Goal: Information Seeking & Learning: Learn about a topic

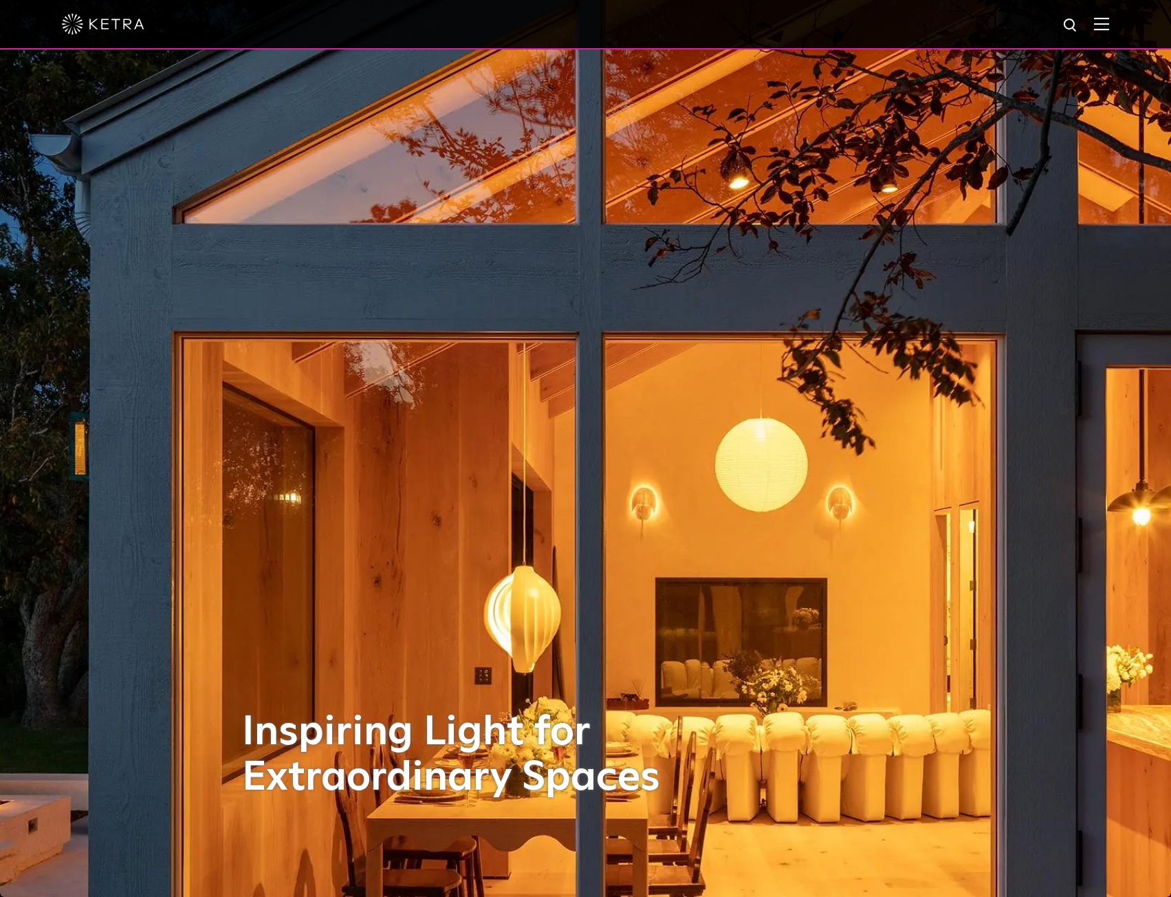
click at [1109, 23] on img at bounding box center [1101, 23] width 15 height 13
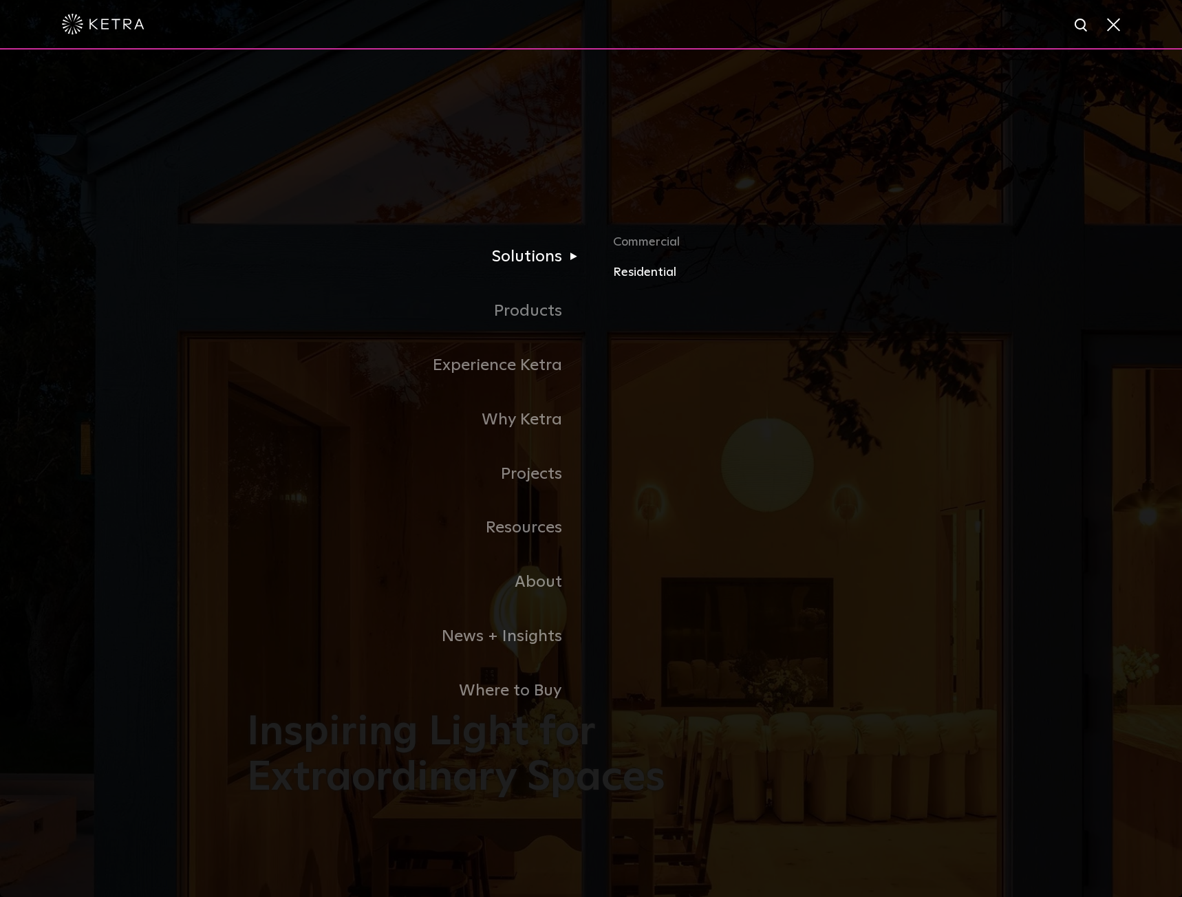
click at [636, 272] on link "Residential" at bounding box center [774, 272] width 322 height 20
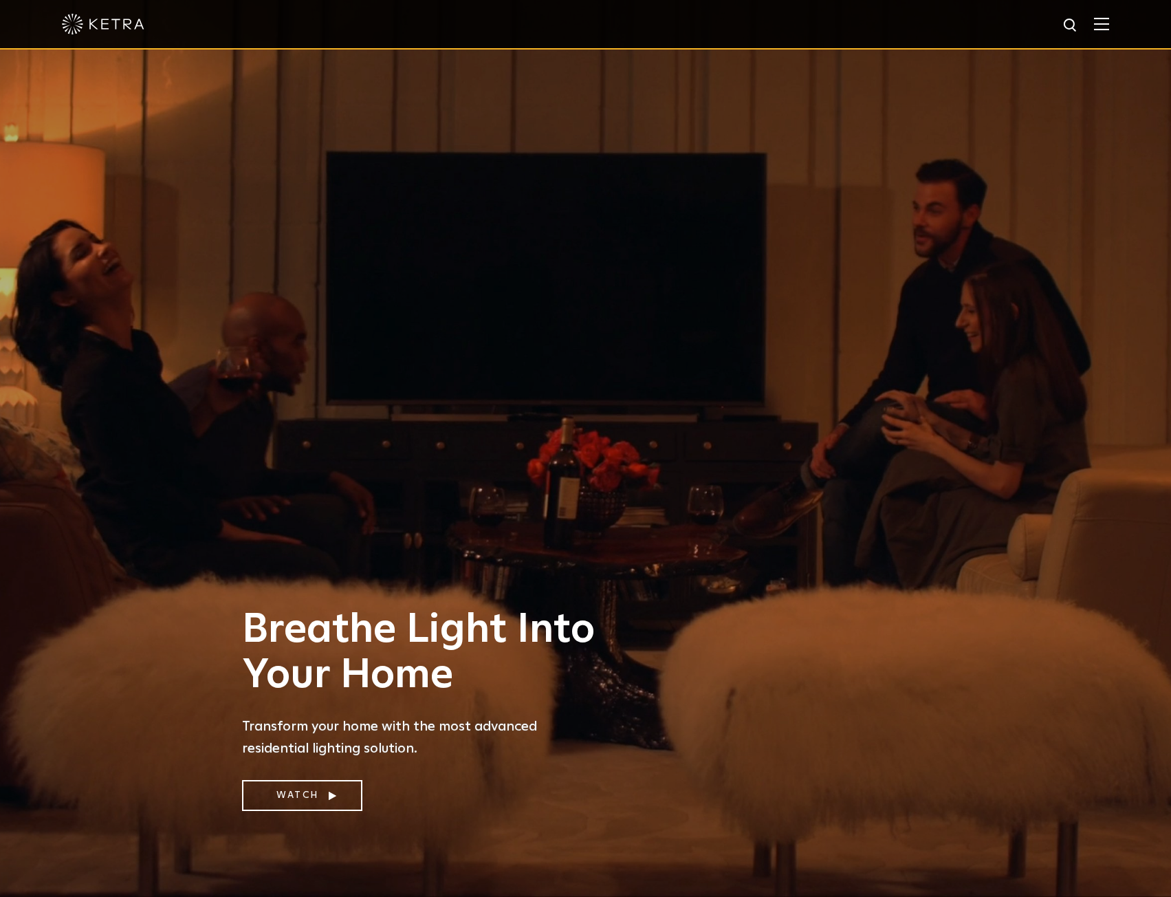
drag, startPoint x: 1095, startPoint y: 33, endPoint x: 1103, endPoint y: 33, distance: 8.3
click at [1098, 33] on div at bounding box center [586, 24] width 1048 height 48
click at [1107, 33] on div at bounding box center [586, 24] width 1048 height 48
click at [1109, 22] on img at bounding box center [1101, 23] width 15 height 13
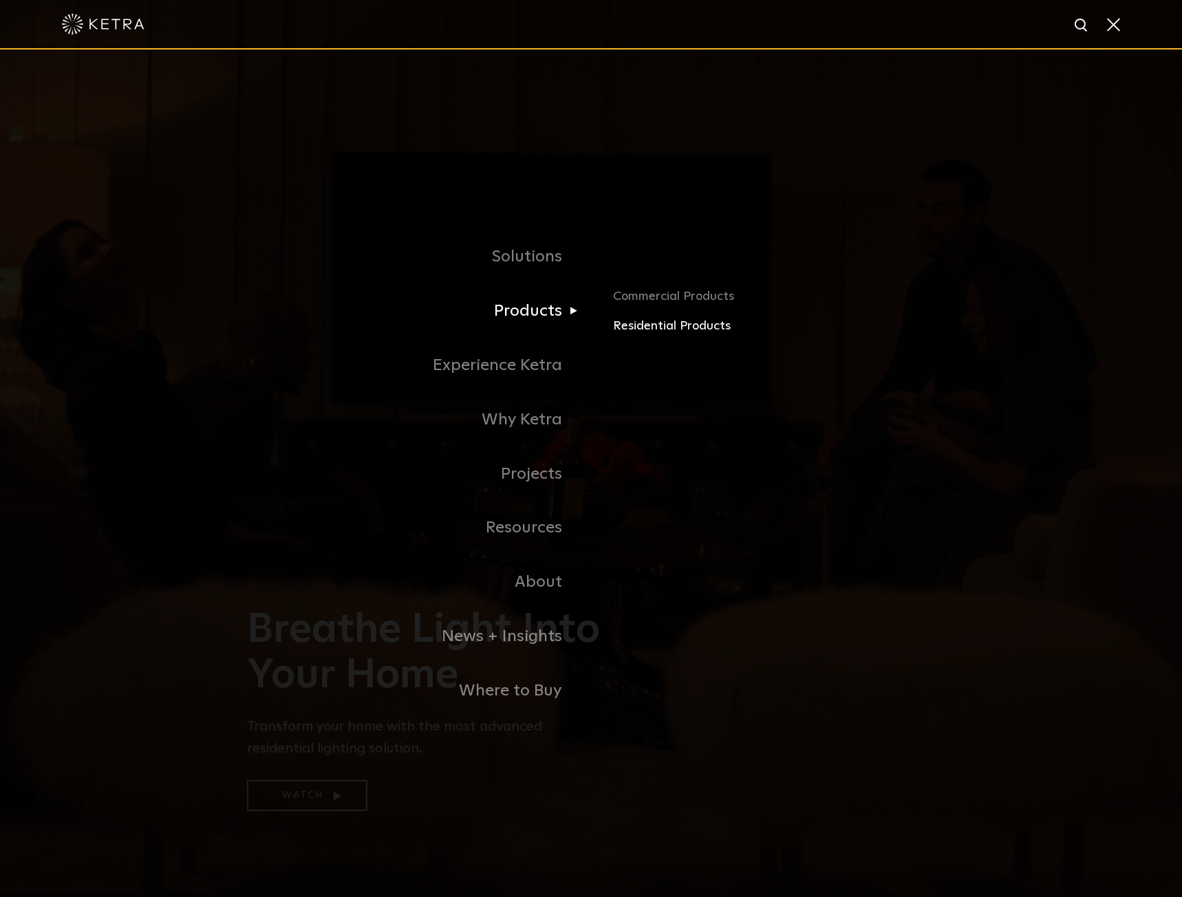
click at [627, 328] on link "Residential Products" at bounding box center [774, 326] width 322 height 20
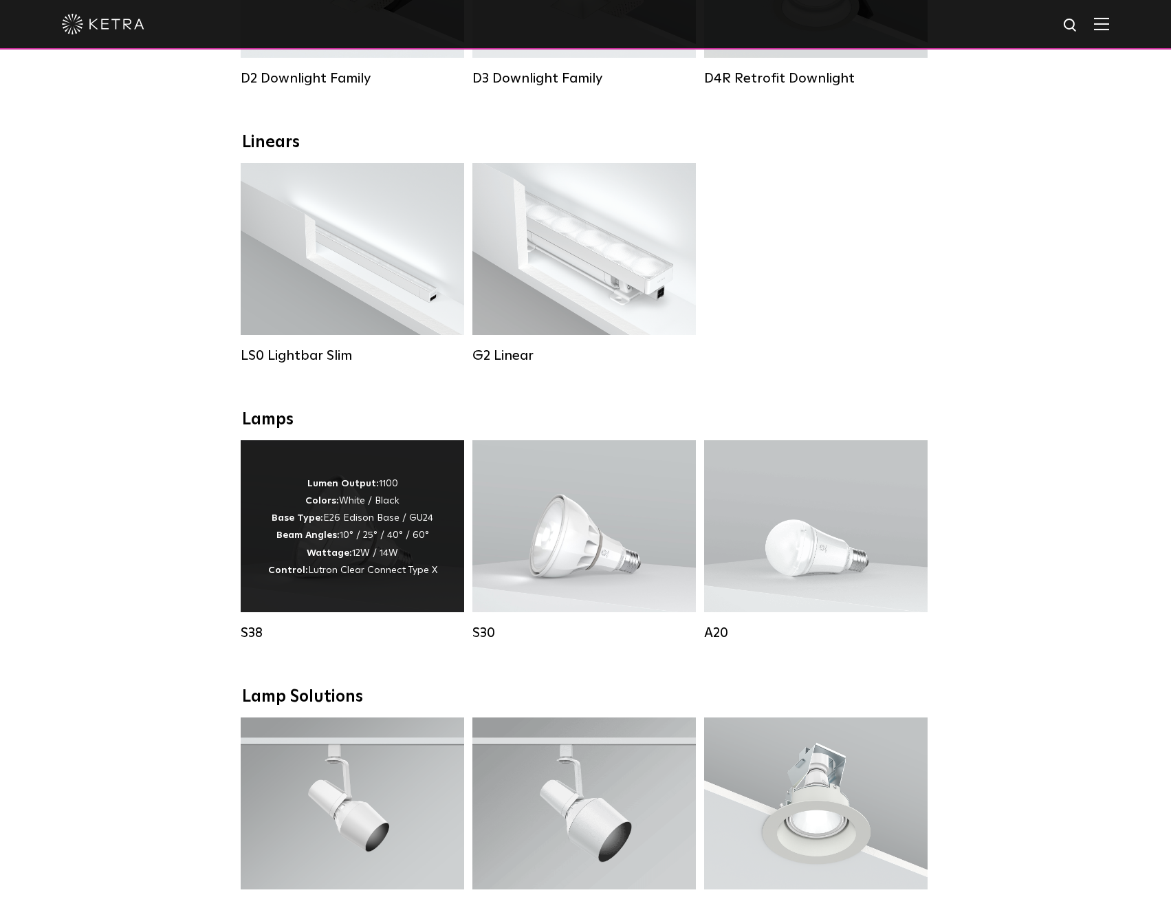
scroll to position [481, 0]
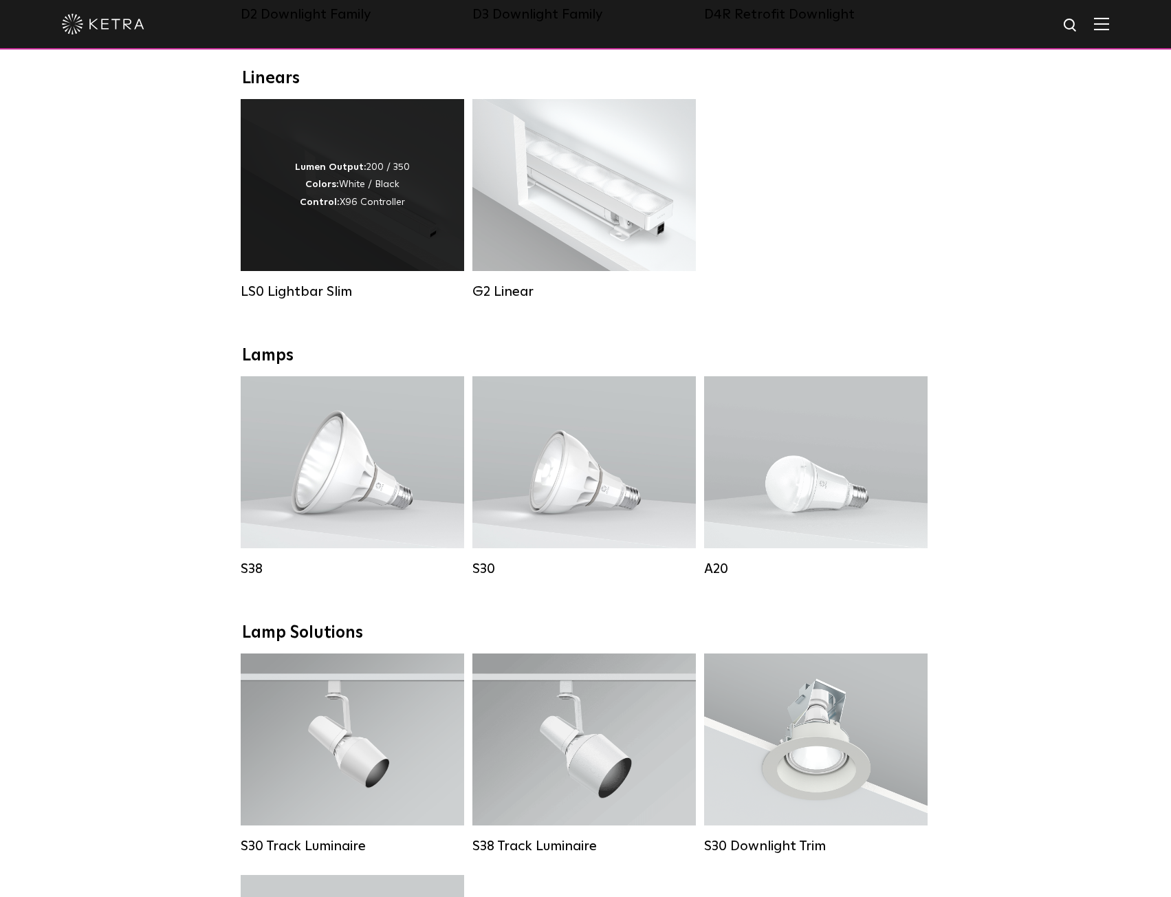
click at [291, 300] on div "LS0 Lightbar Slim" at bounding box center [353, 291] width 224 height 17
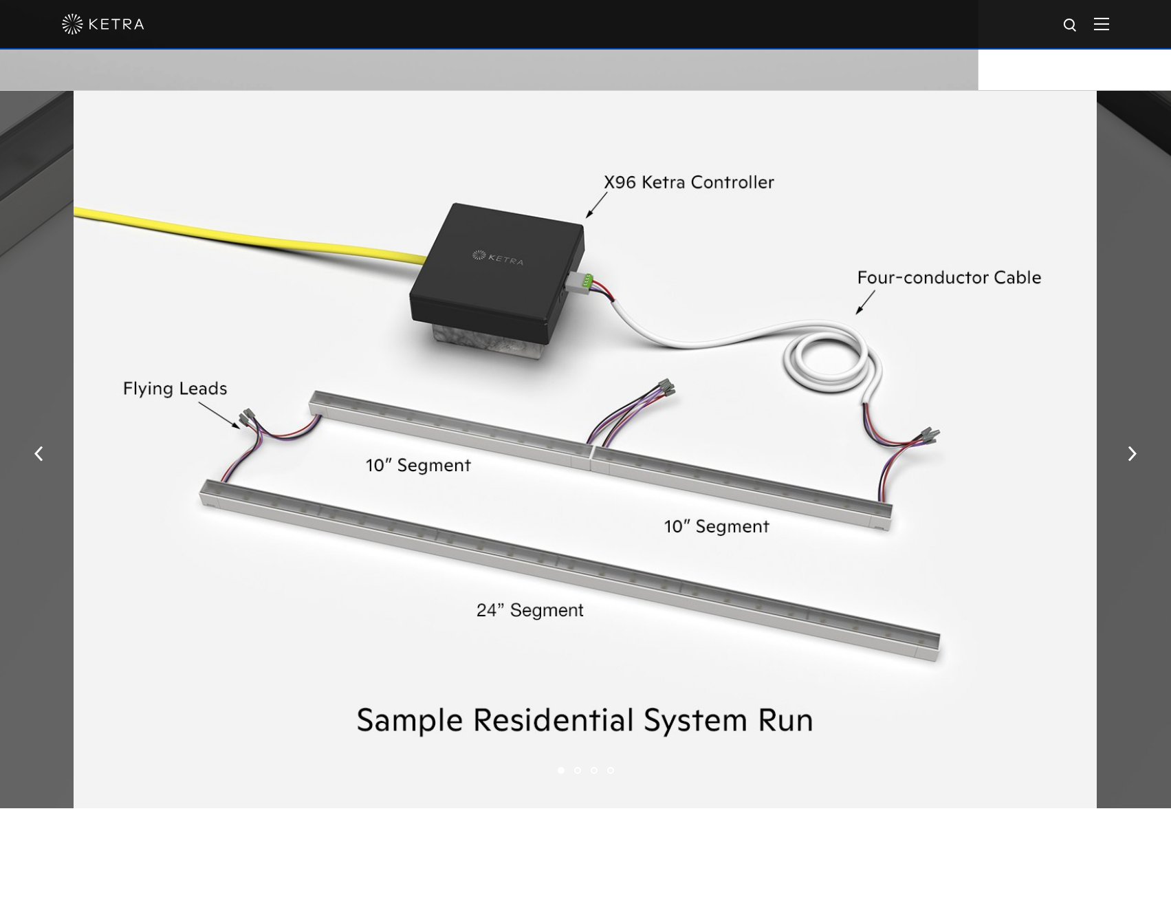
scroll to position [2339, 0]
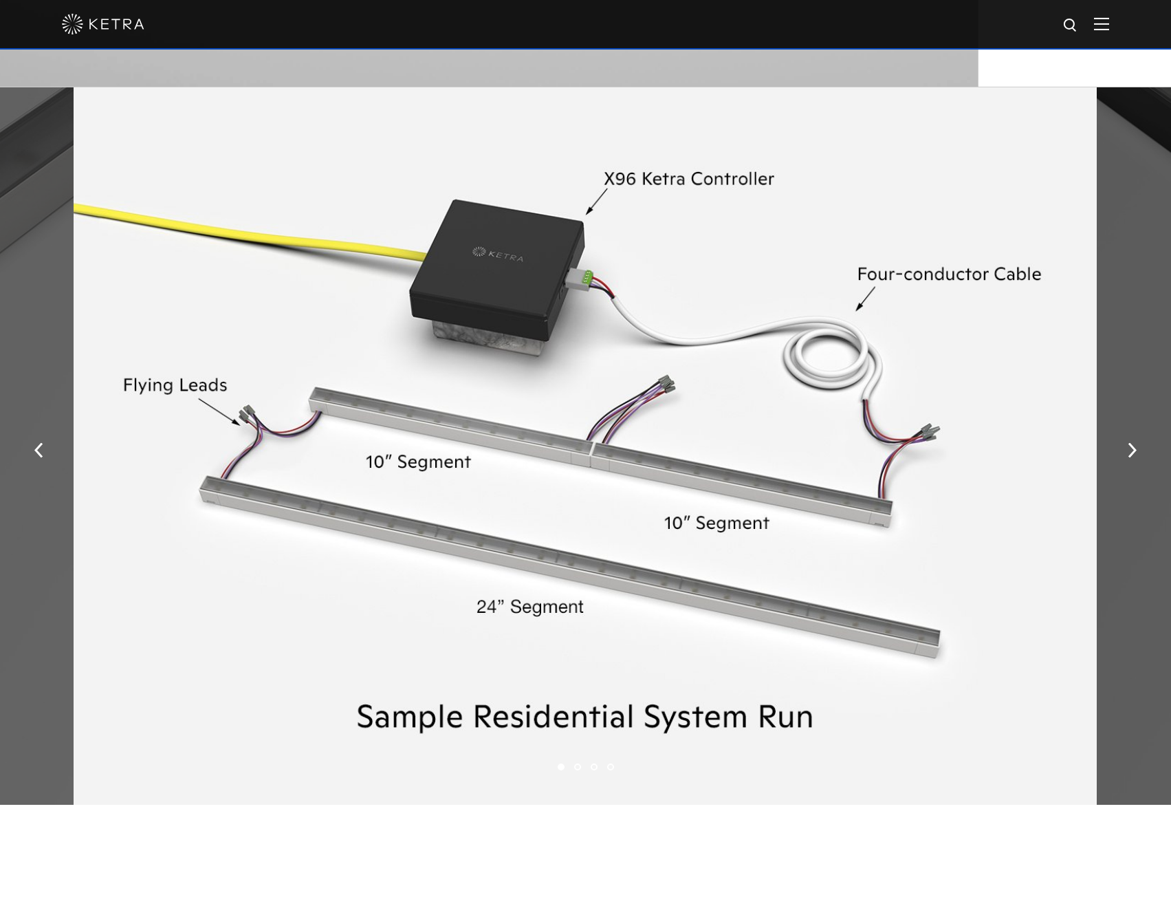
drag, startPoint x: 289, startPoint y: 323, endPoint x: 351, endPoint y: 308, distance: 64.2
drag, startPoint x: 351, startPoint y: 308, endPoint x: 365, endPoint y: 300, distance: 15.5
